Goal: Information Seeking & Learning: Check status

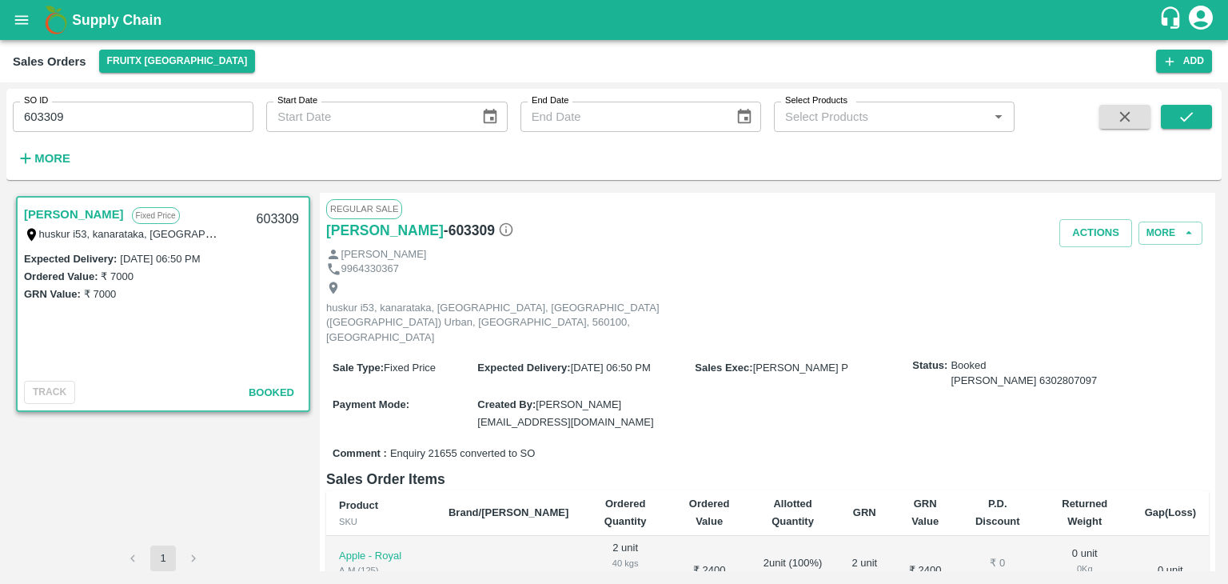
scroll to position [4, 0]
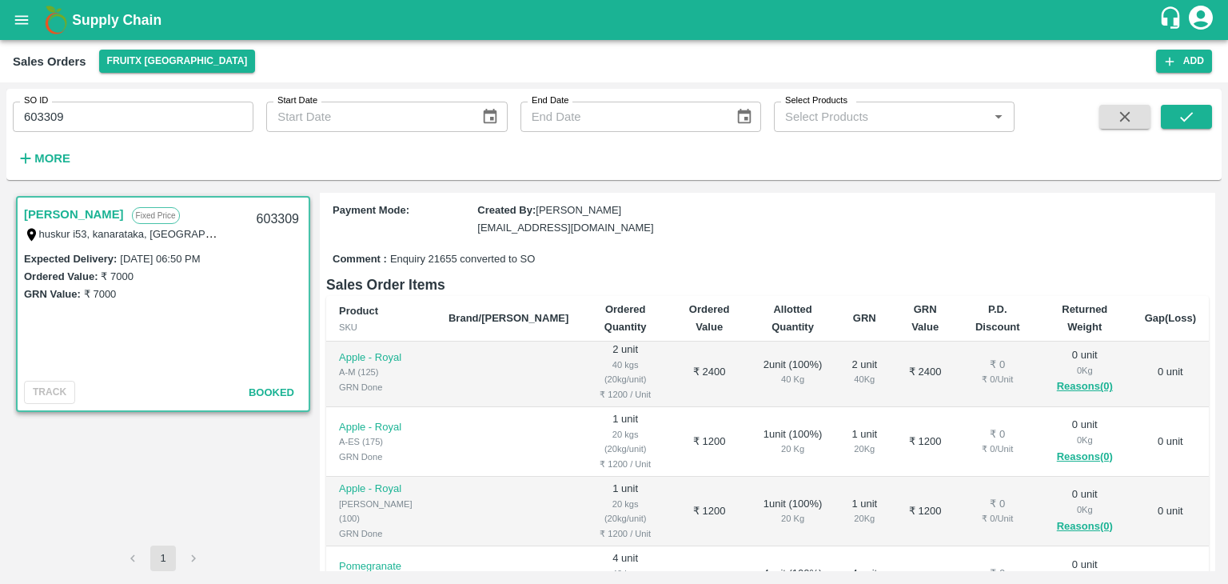
drag, startPoint x: 0, startPoint y: 0, endPoint x: 17, endPoint y: 17, distance: 23.7
click at [17, 17] on icon "open drawer" at bounding box center [22, 19] width 14 height 9
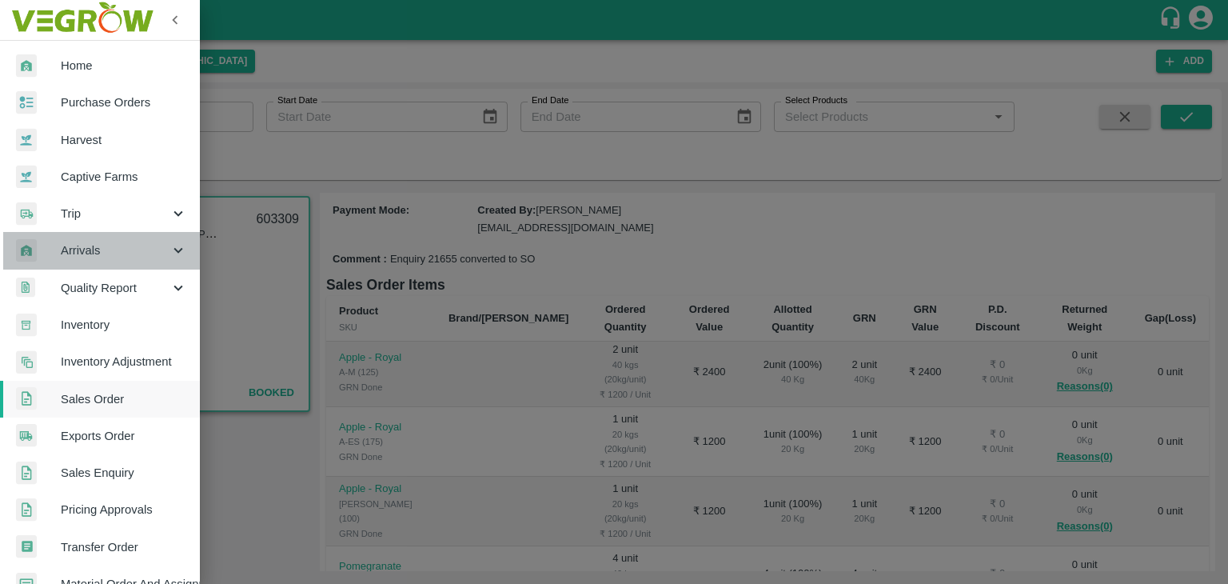
click at [114, 248] on span "Arrivals" at bounding box center [115, 250] width 109 height 18
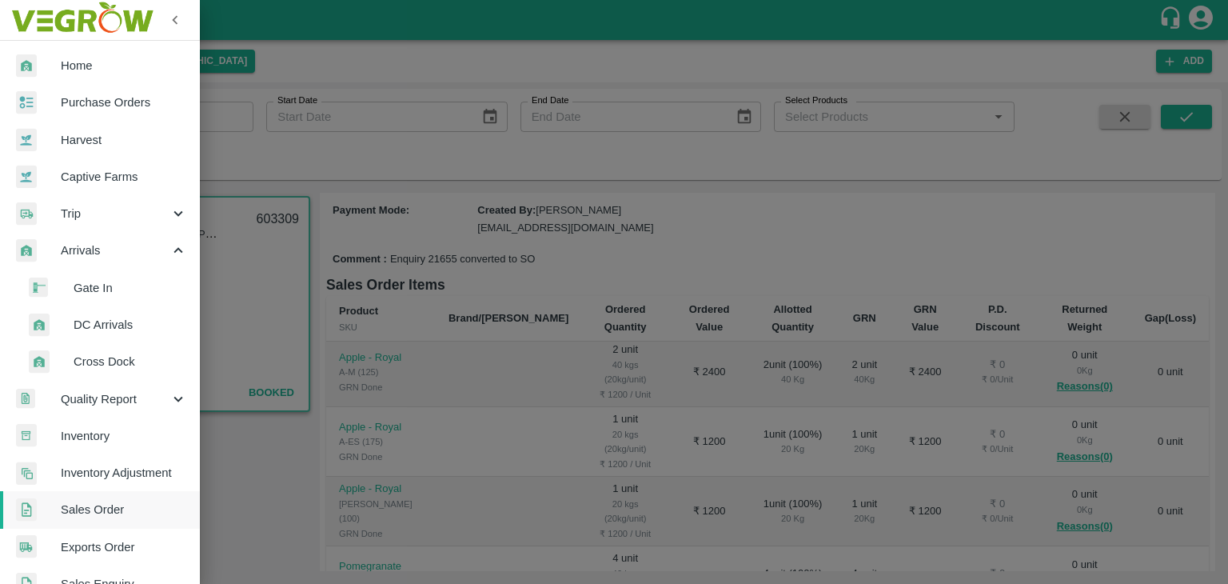
click at [91, 321] on span "DC Arrivals" at bounding box center [131, 325] width 114 height 18
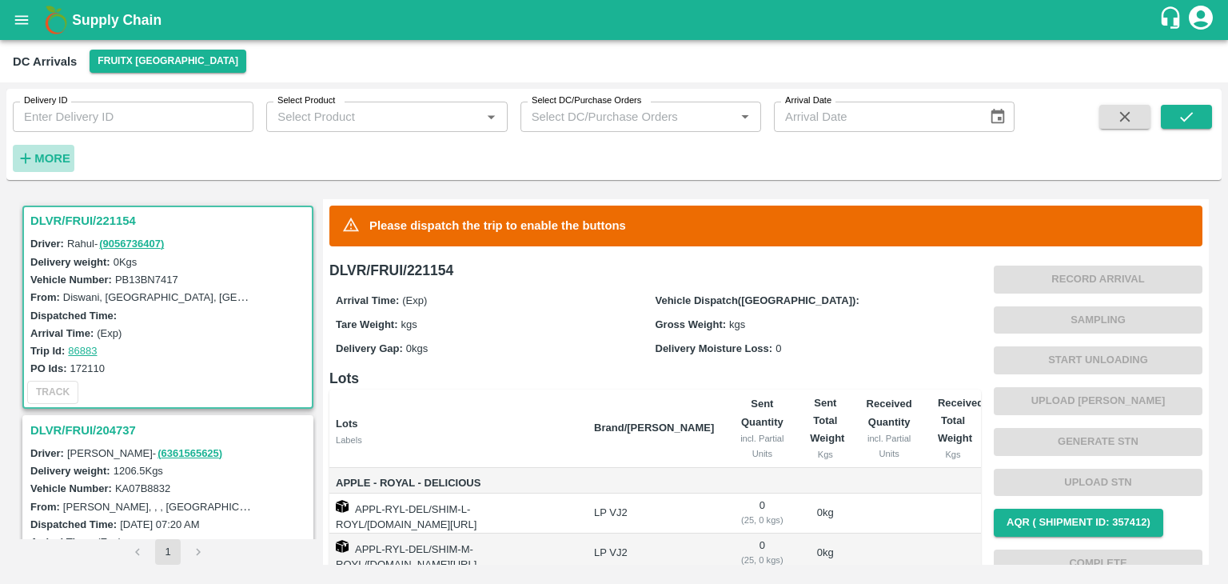
click at [51, 158] on strong "More" at bounding box center [52, 158] width 36 height 13
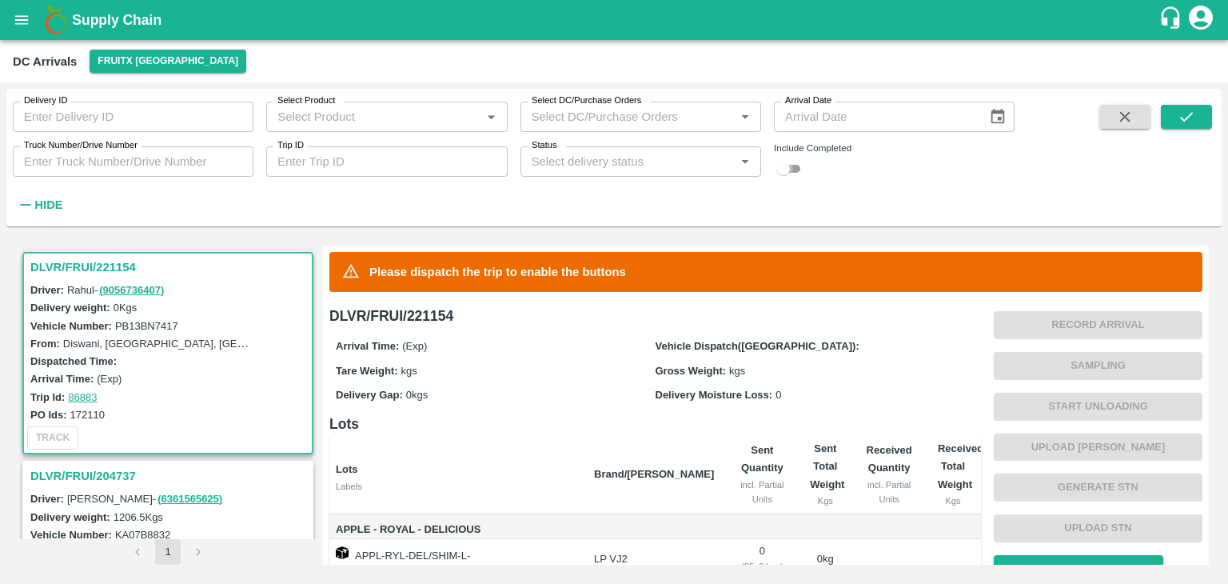
click at [786, 170] on input "checkbox" at bounding box center [784, 168] width 58 height 19
checkbox input "true"
click at [1180, 124] on icon "submit" at bounding box center [1187, 117] width 18 height 18
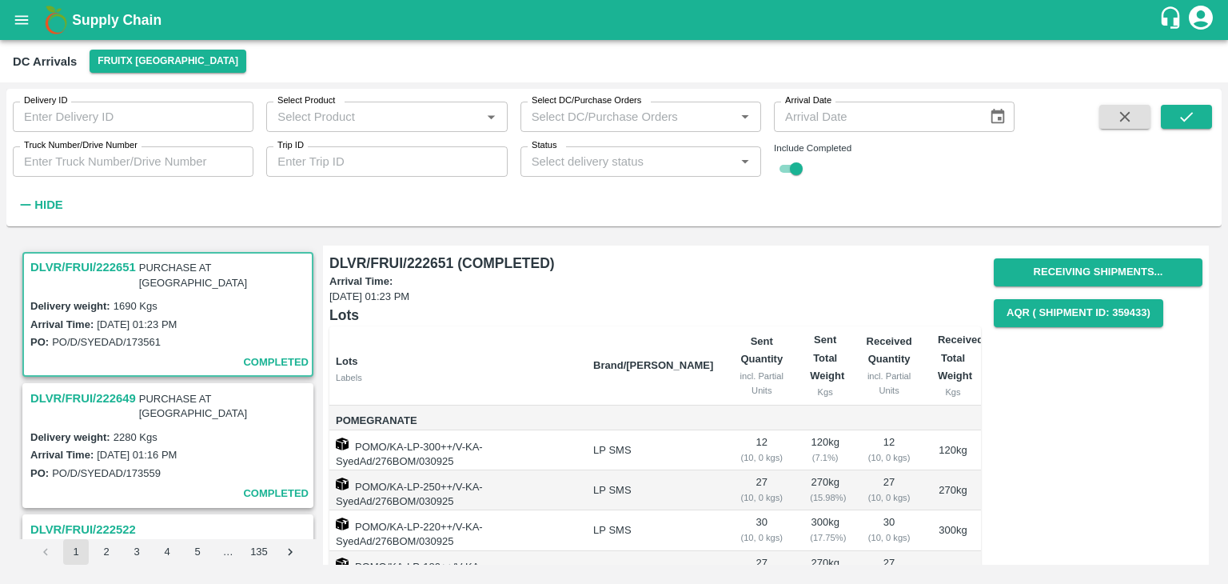
scroll to position [47, 0]
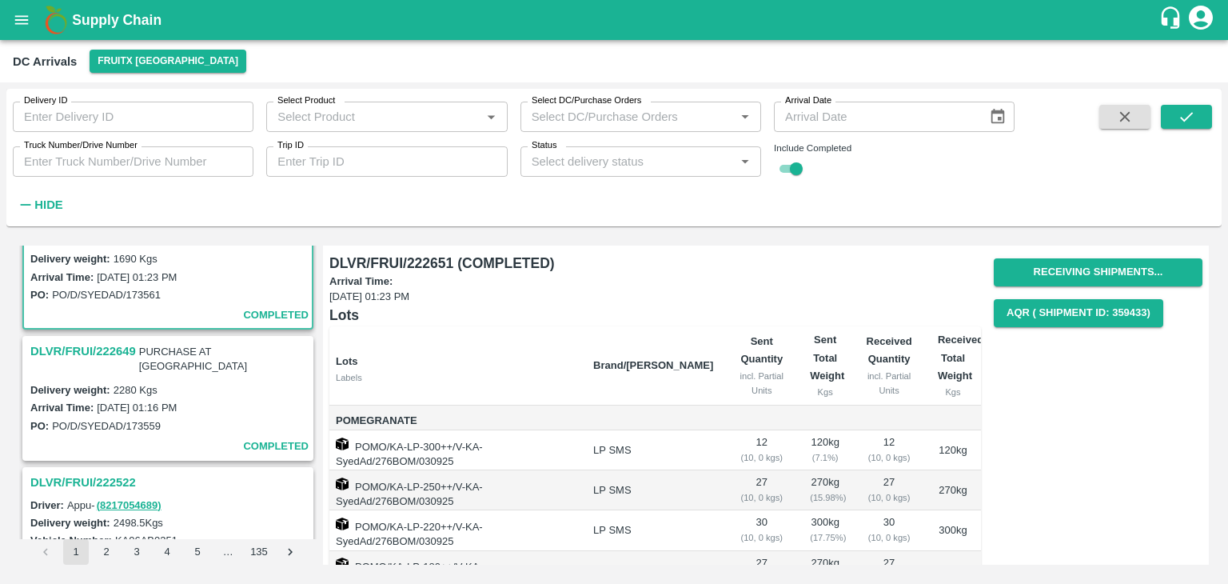
click at [95, 341] on h3 "DLVR/FRUI/222649" at bounding box center [83, 351] width 106 height 21
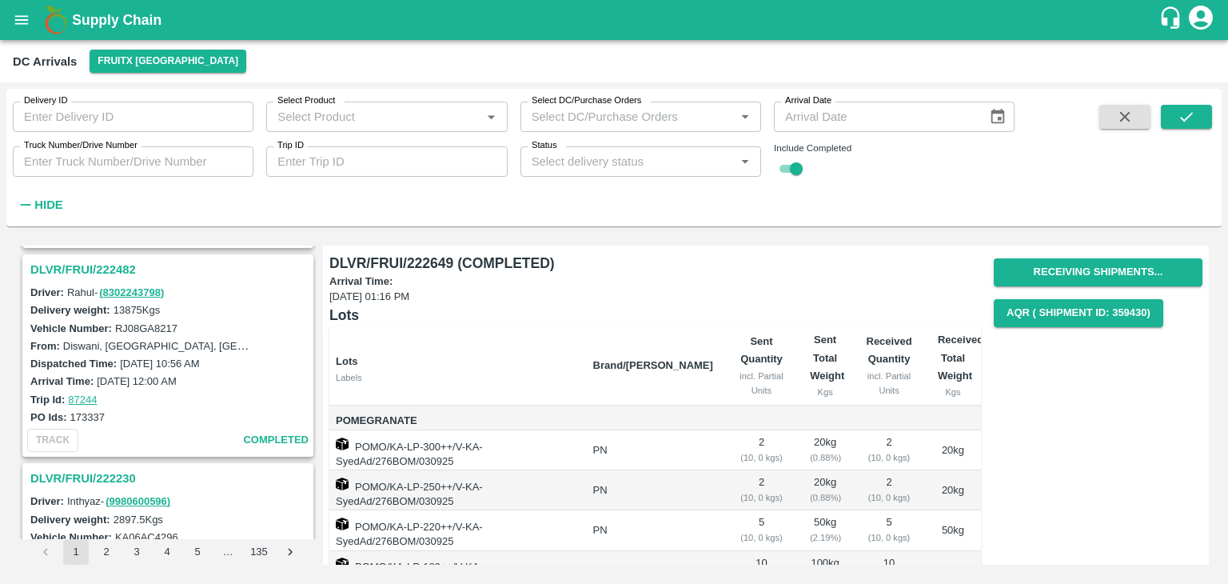
scroll to position [582, 0]
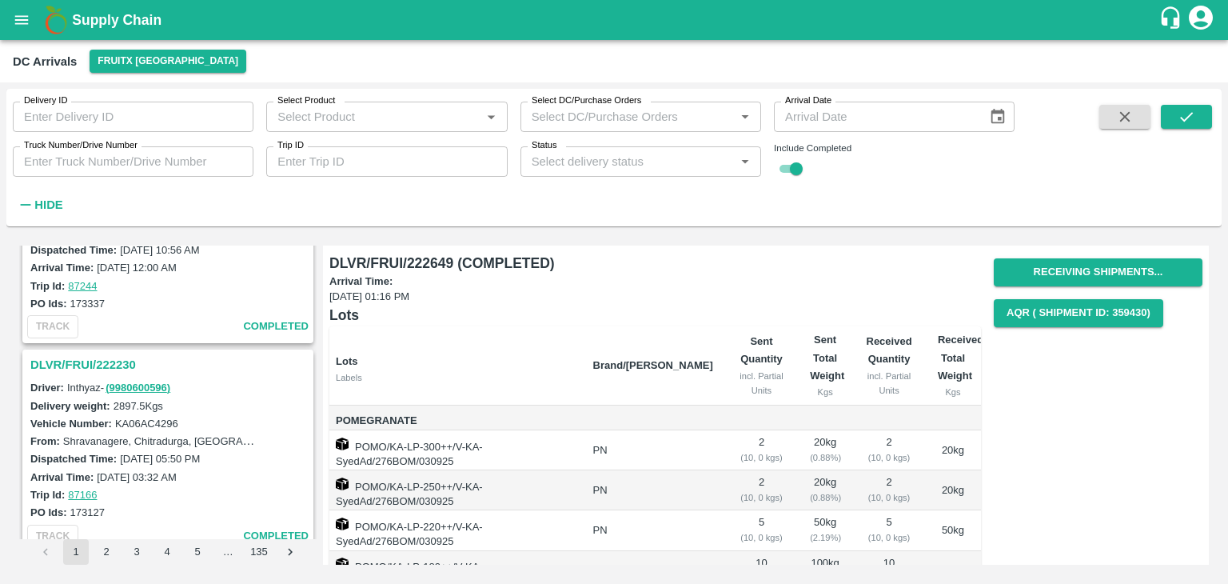
click at [98, 354] on h3 "DLVR/FRUI/222230" at bounding box center [170, 364] width 280 height 21
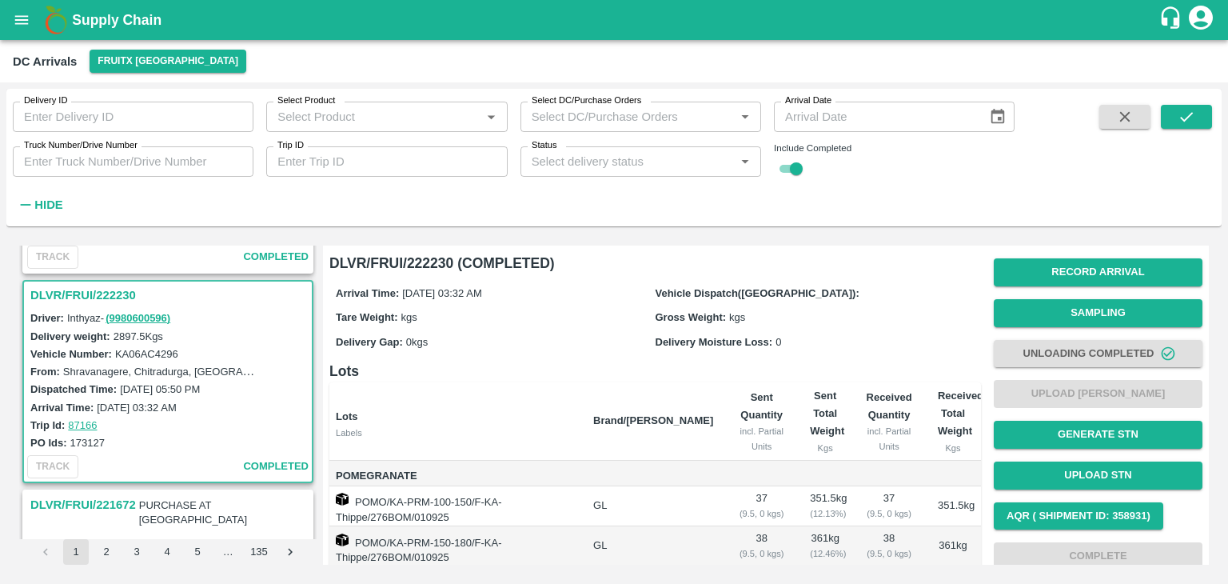
scroll to position [768, 0]
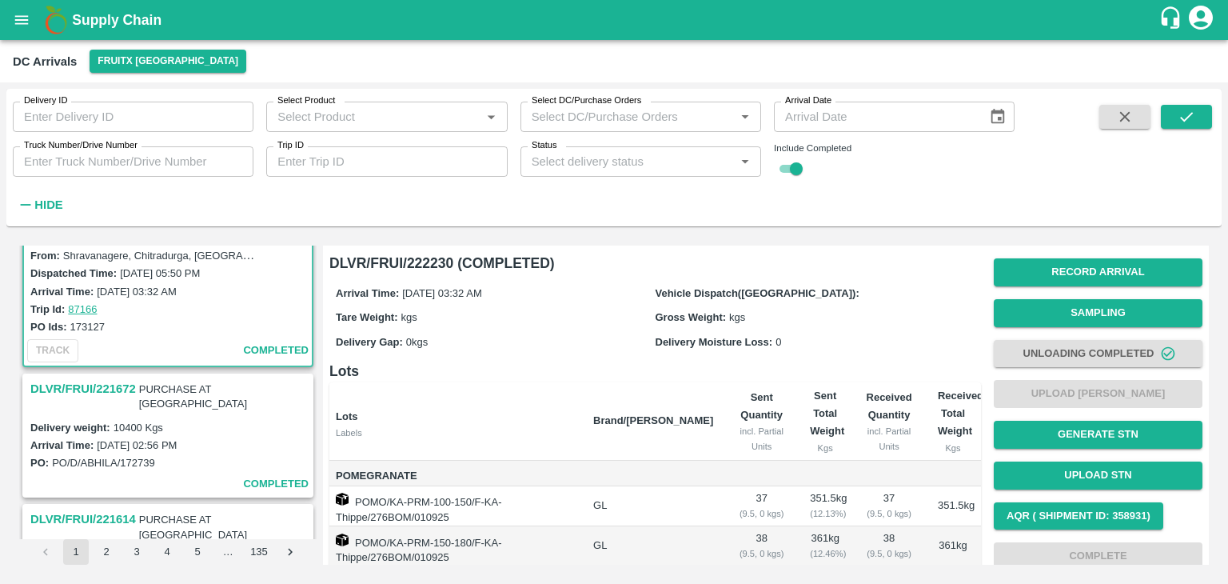
click at [112, 378] on h3 "DLVR/FRUI/221672" at bounding box center [83, 388] width 106 height 21
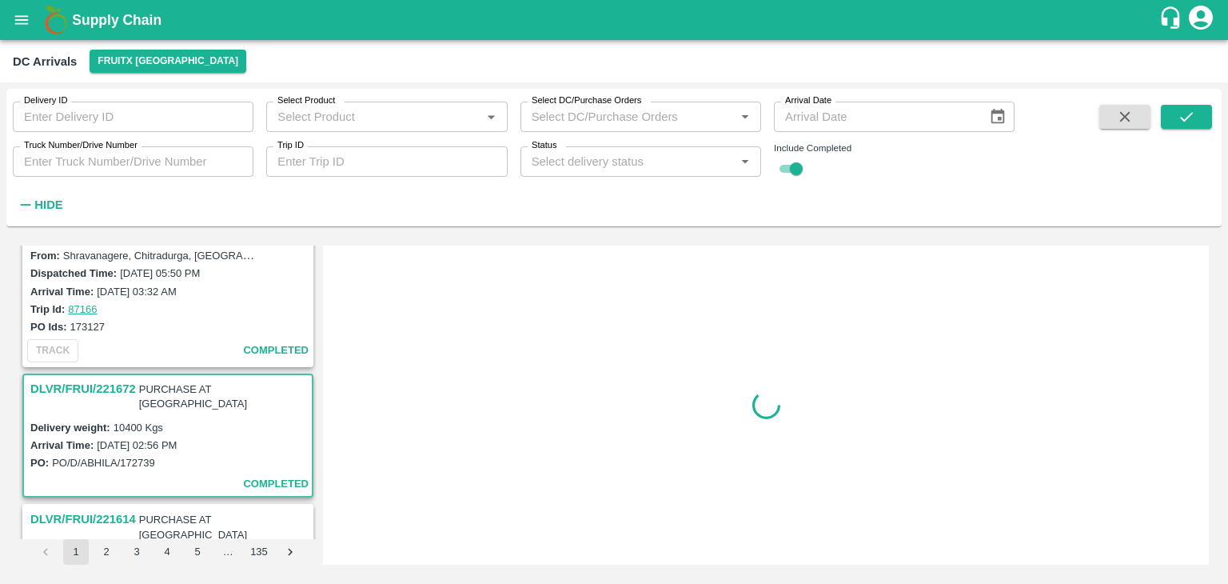
scroll to position [860, 0]
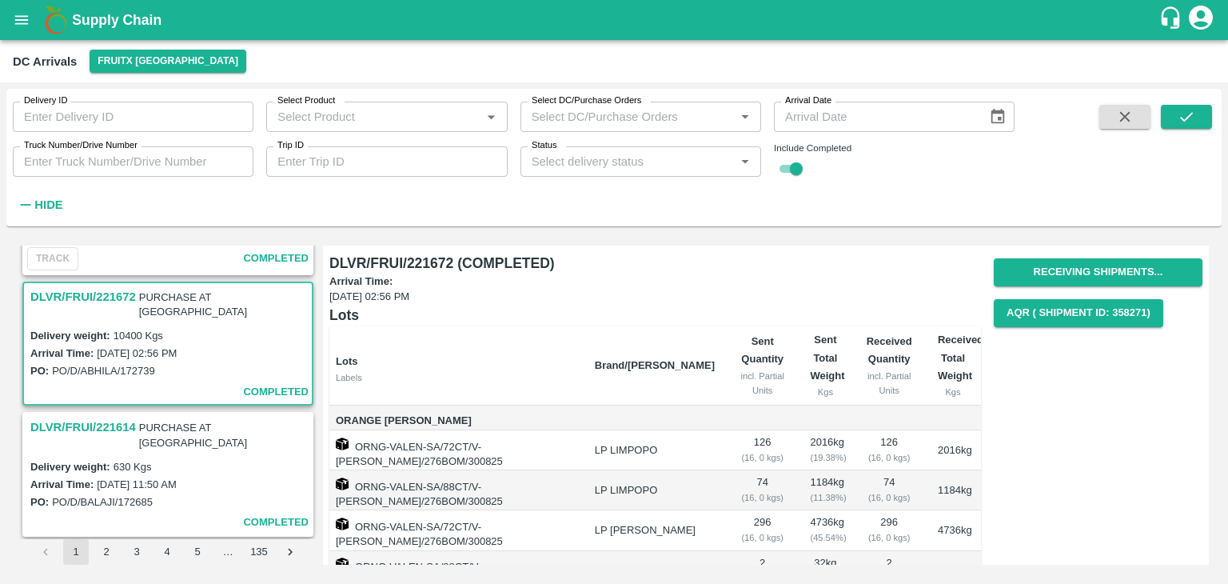
click at [114, 417] on h3 "DLVR/FRUI/221614" at bounding box center [83, 427] width 106 height 21
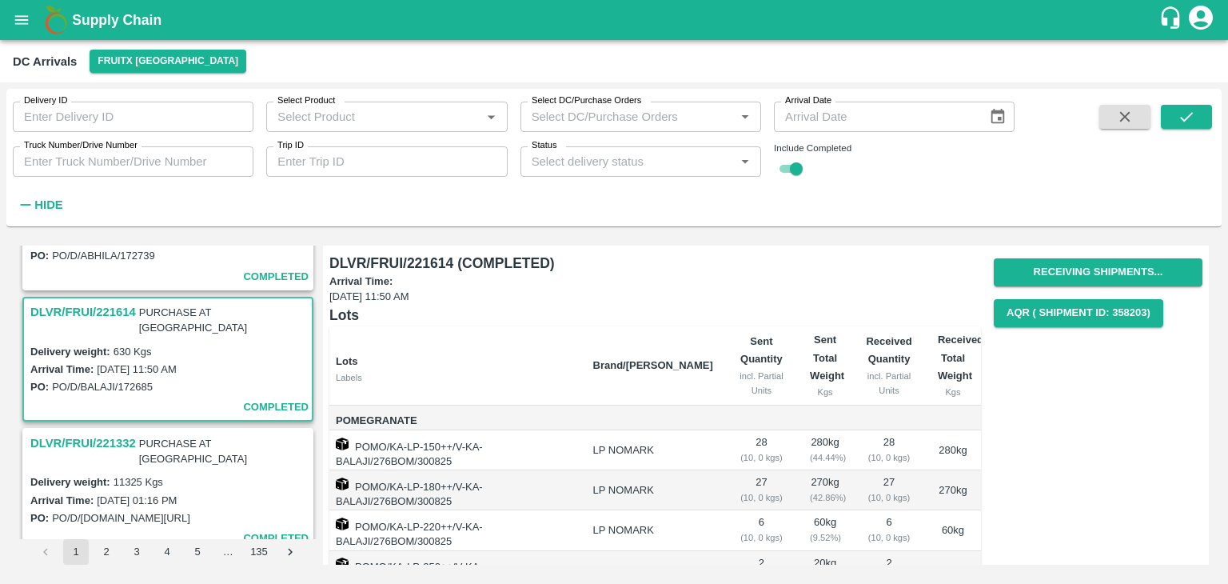
scroll to position [78, 0]
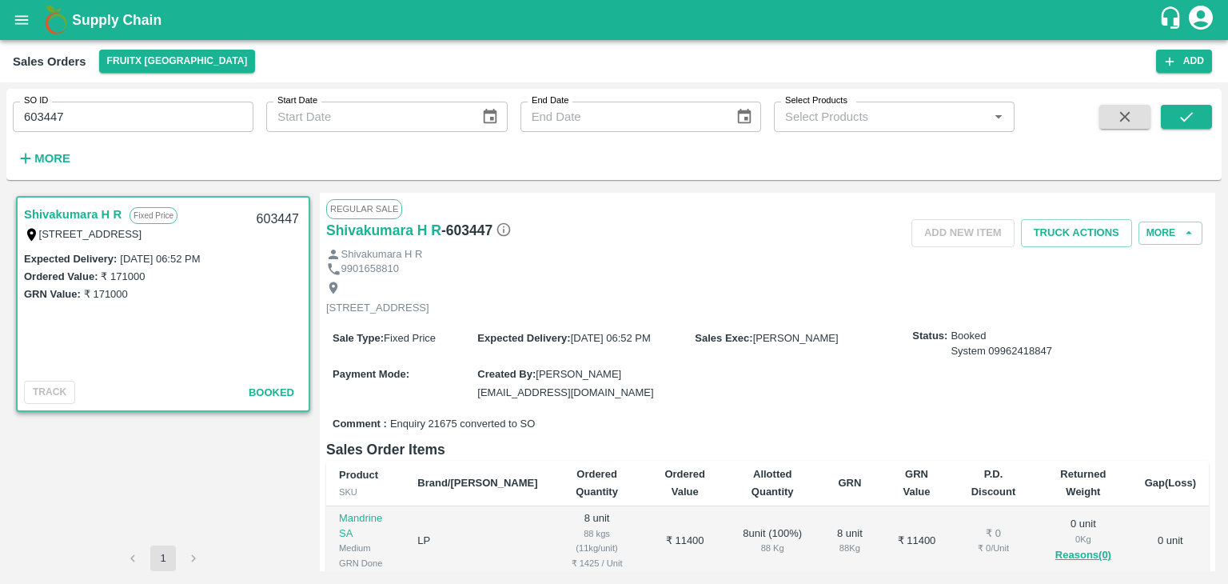
scroll to position [205, 0]
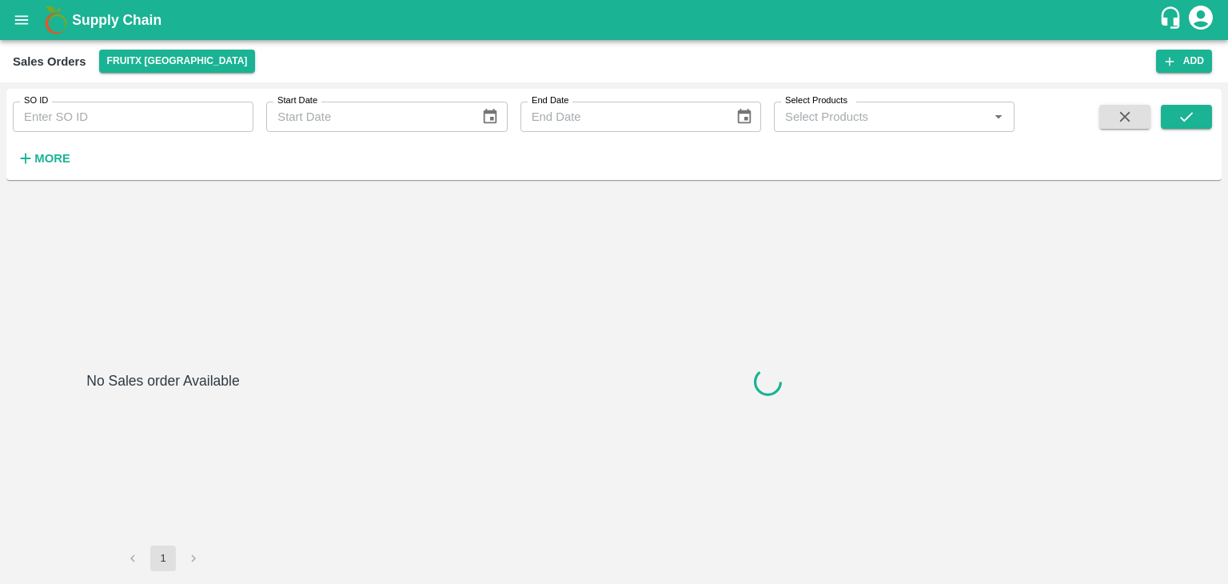
type input "603007"
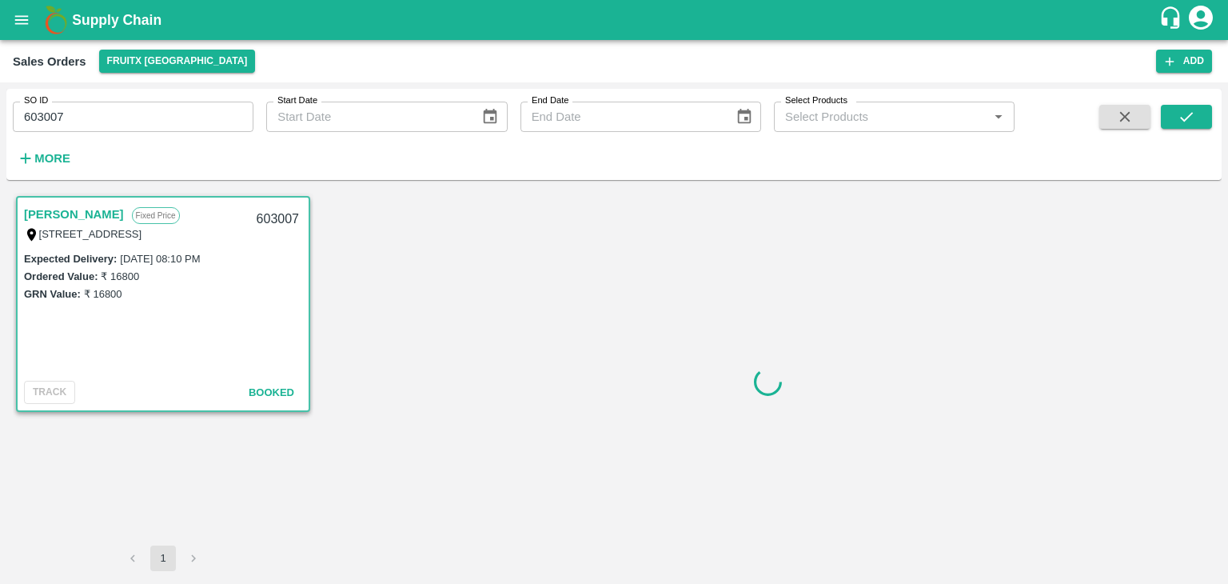
click at [1132, 121] on icon "button" at bounding box center [1125, 117] width 18 height 18
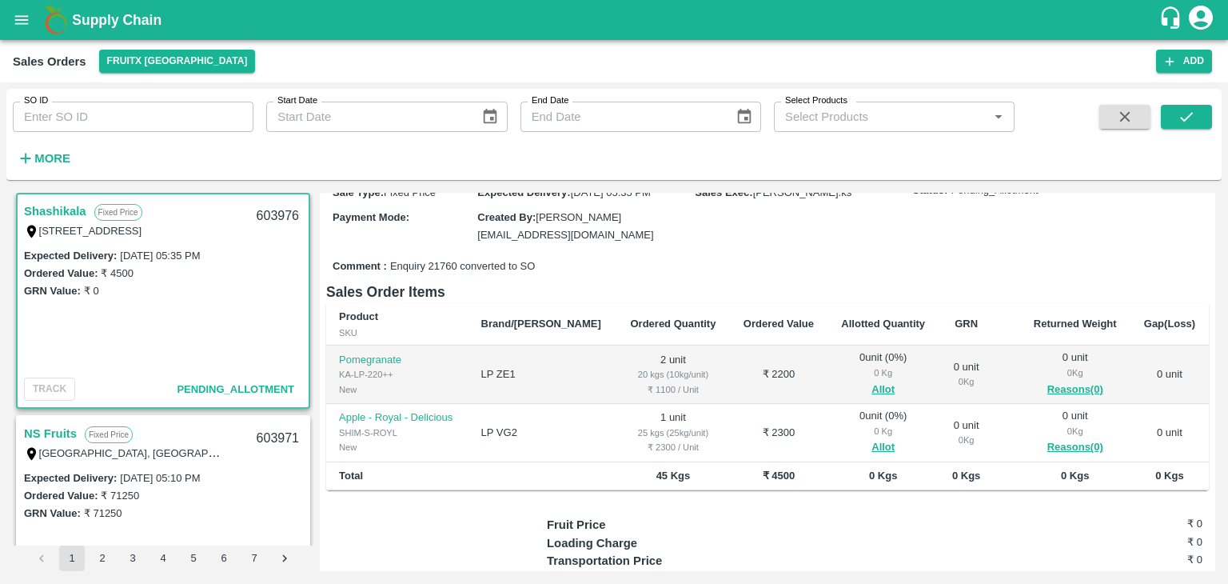
scroll to position [144, 0]
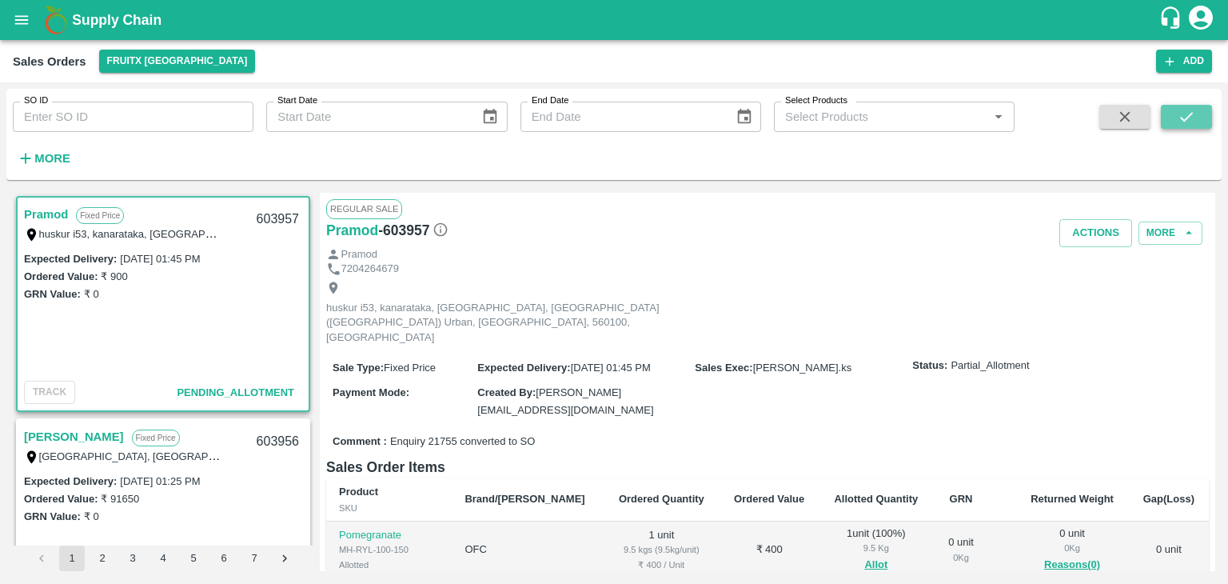
drag, startPoint x: 0, startPoint y: 0, endPoint x: 1211, endPoint y: 119, distance: 1216.4
click at [1211, 119] on button "submit" at bounding box center [1186, 117] width 51 height 24
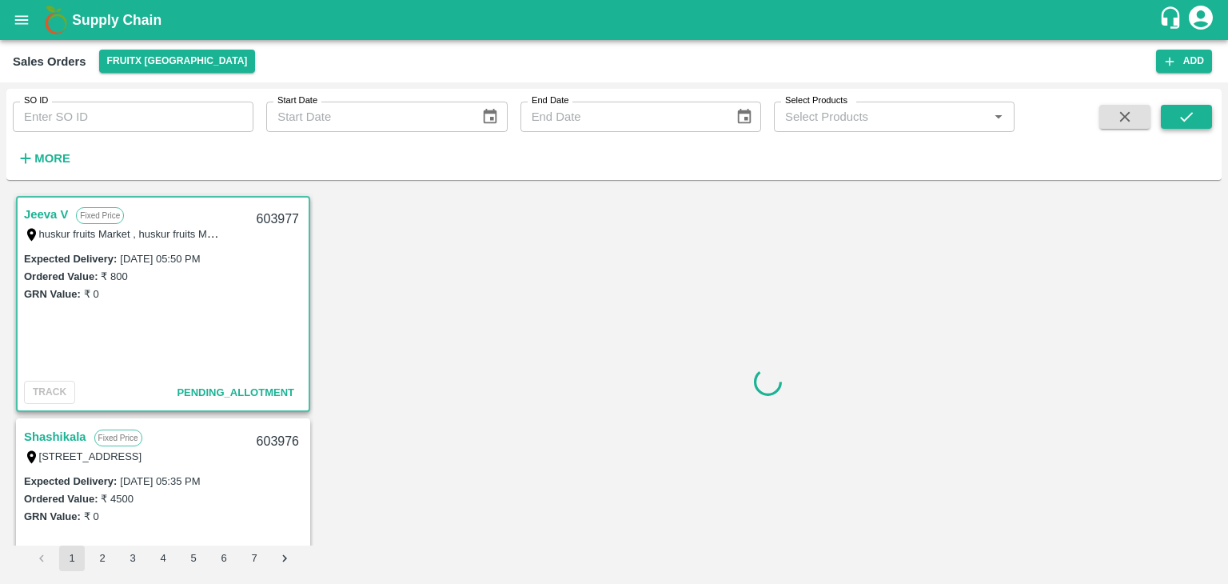
scroll to position [3, 0]
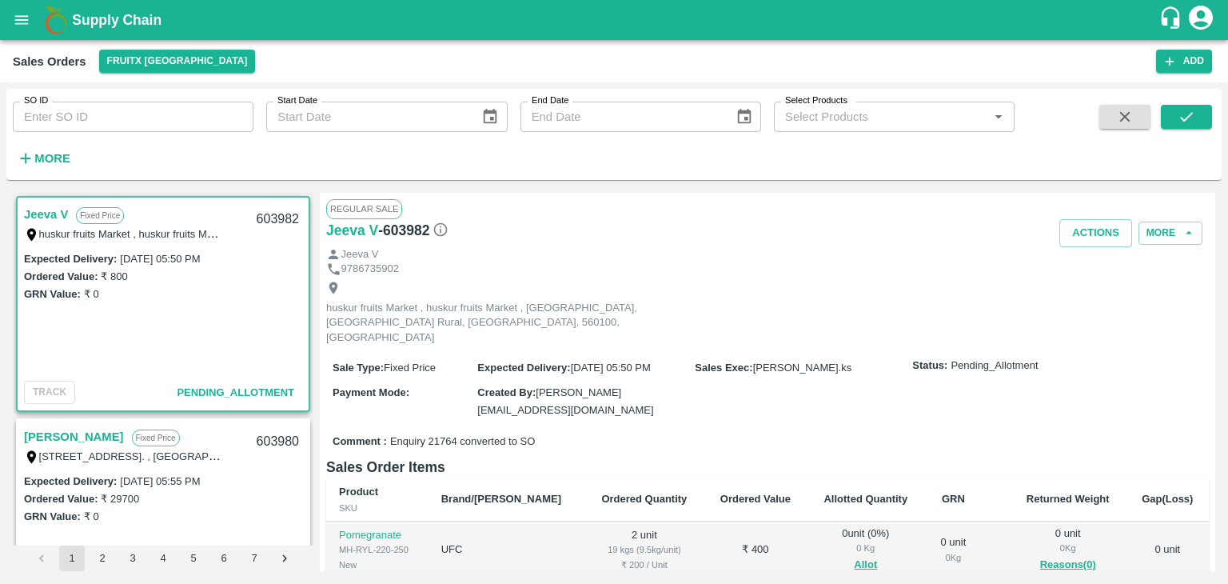
scroll to position [26, 0]
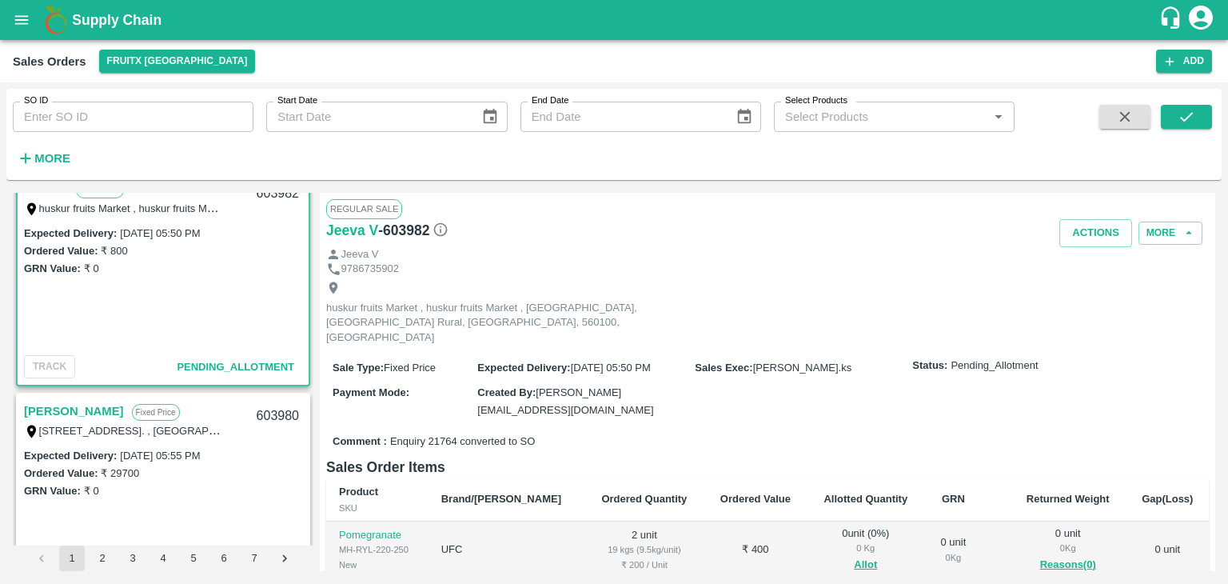
click at [123, 401] on link "[PERSON_NAME]" at bounding box center [74, 411] width 100 height 21
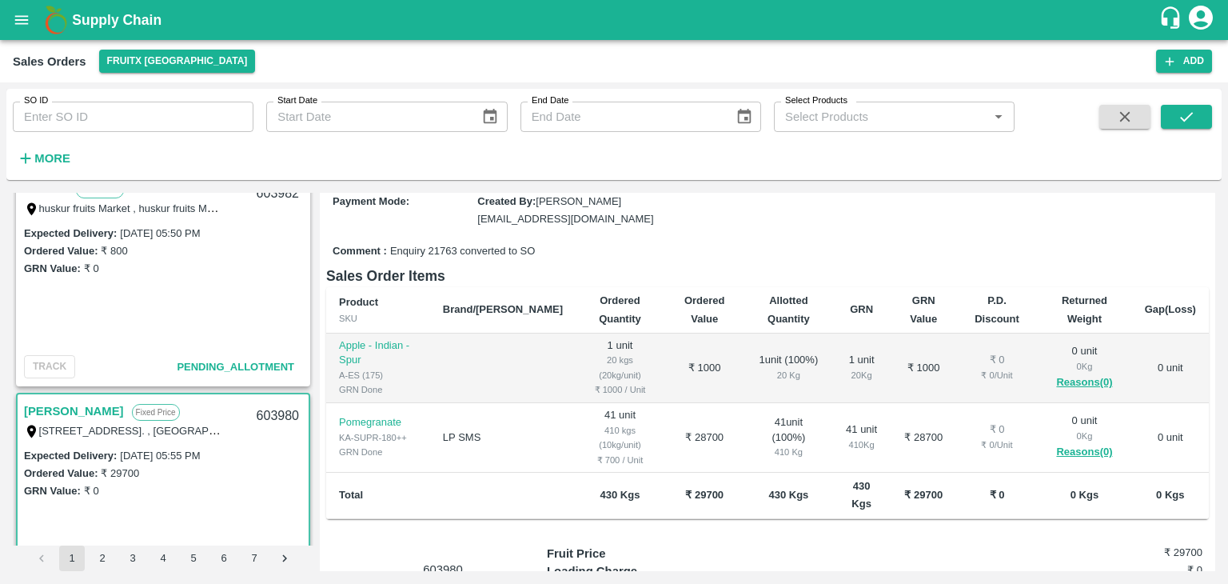
scroll to position [190, 0]
